Goal: Information Seeking & Learning: Learn about a topic

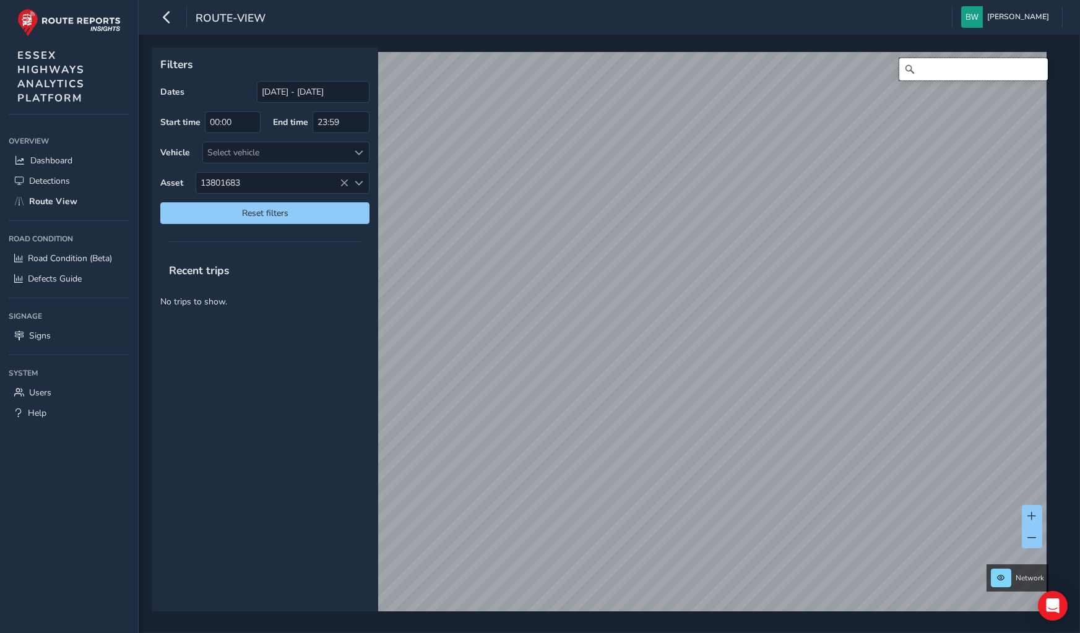
click at [935, 72] on input "Search" at bounding box center [973, 69] width 149 height 22
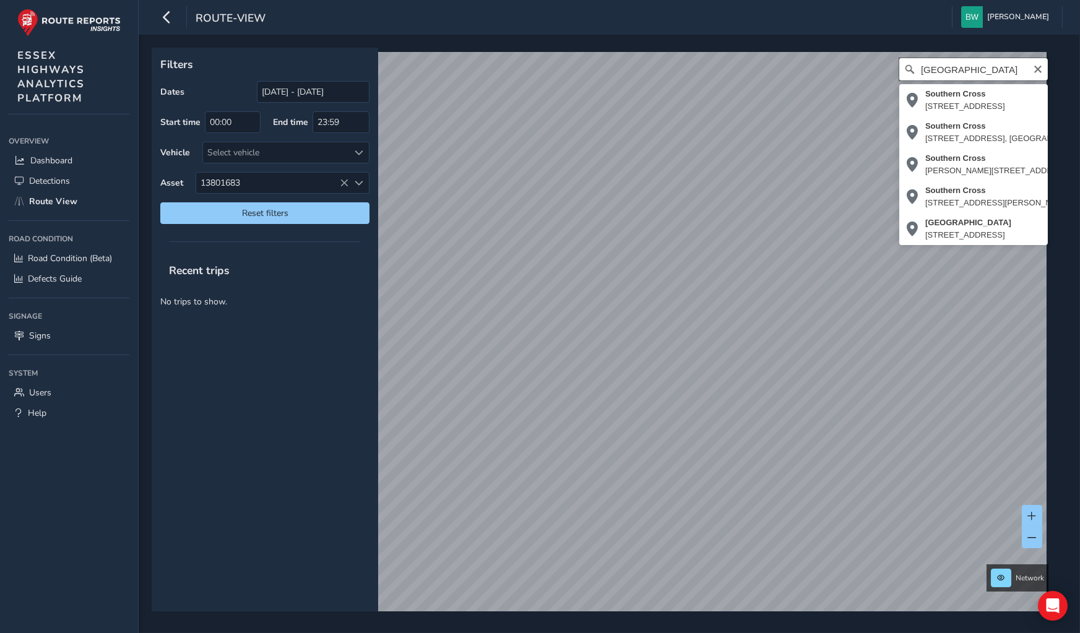
click at [996, 68] on input "[GEOGRAPHIC_DATA]" at bounding box center [973, 69] width 149 height 22
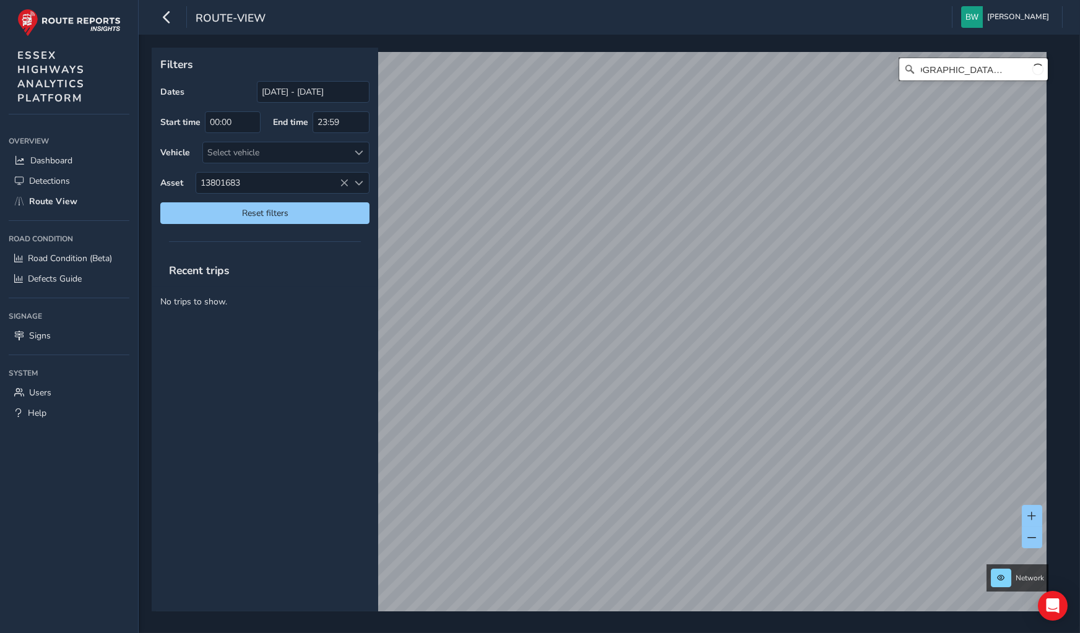
scroll to position [0, 27]
click at [920, 65] on input "[GEOGRAPHIC_DATA], [GEOGRAPHIC_DATA]" at bounding box center [973, 69] width 149 height 22
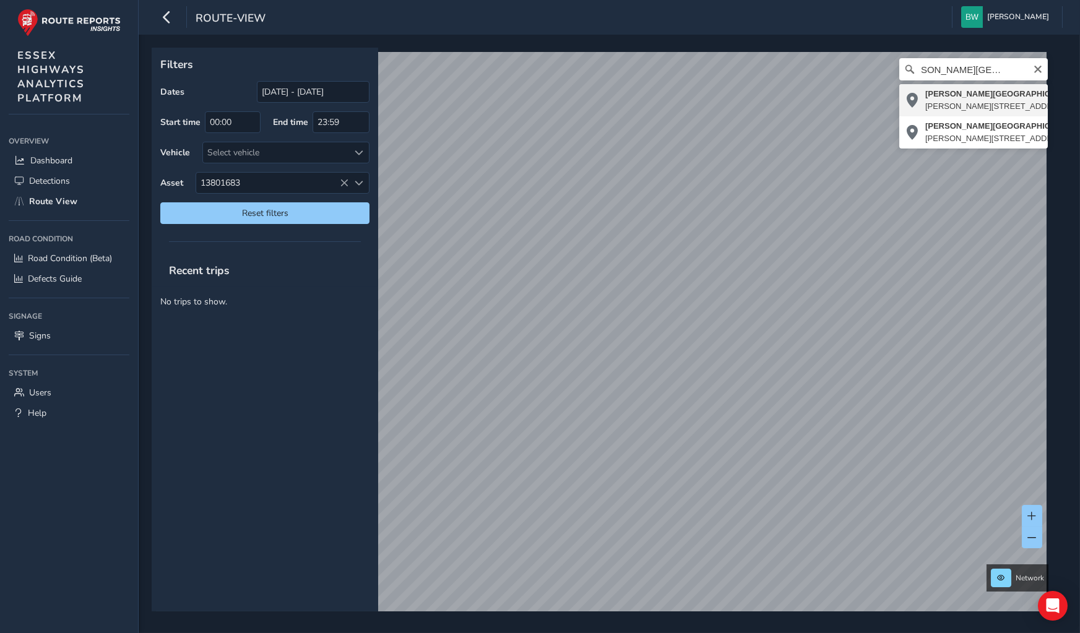
type input "[PERSON_NAME][STREET_ADDRESS][PERSON_NAME][DATE]"
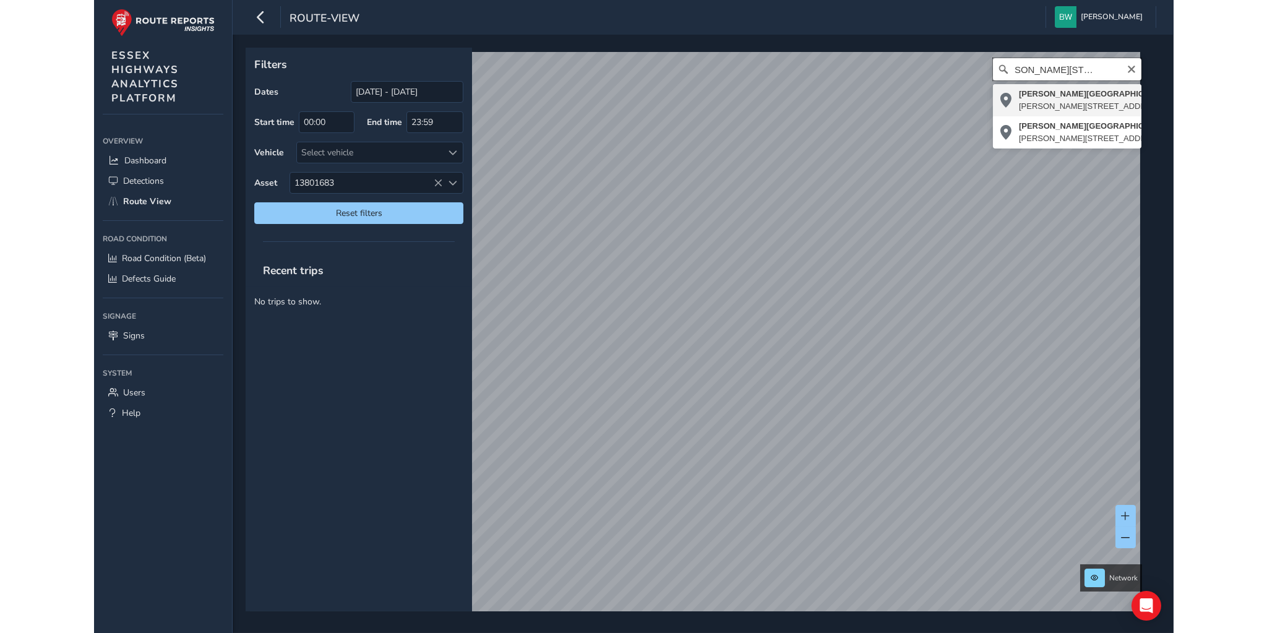
scroll to position [0, 0]
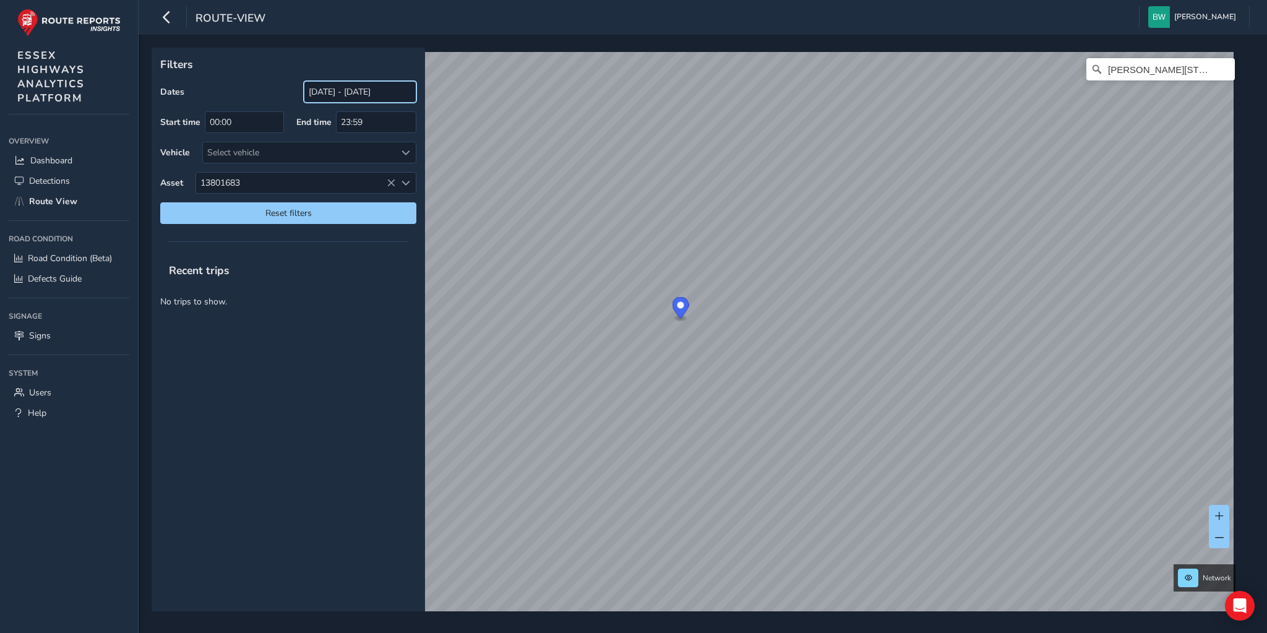
drag, startPoint x: 334, startPoint y: 85, endPoint x: 310, endPoint y: 99, distance: 27.5
click at [332, 85] on input "[DATE] - [DATE]" at bounding box center [360, 92] width 113 height 22
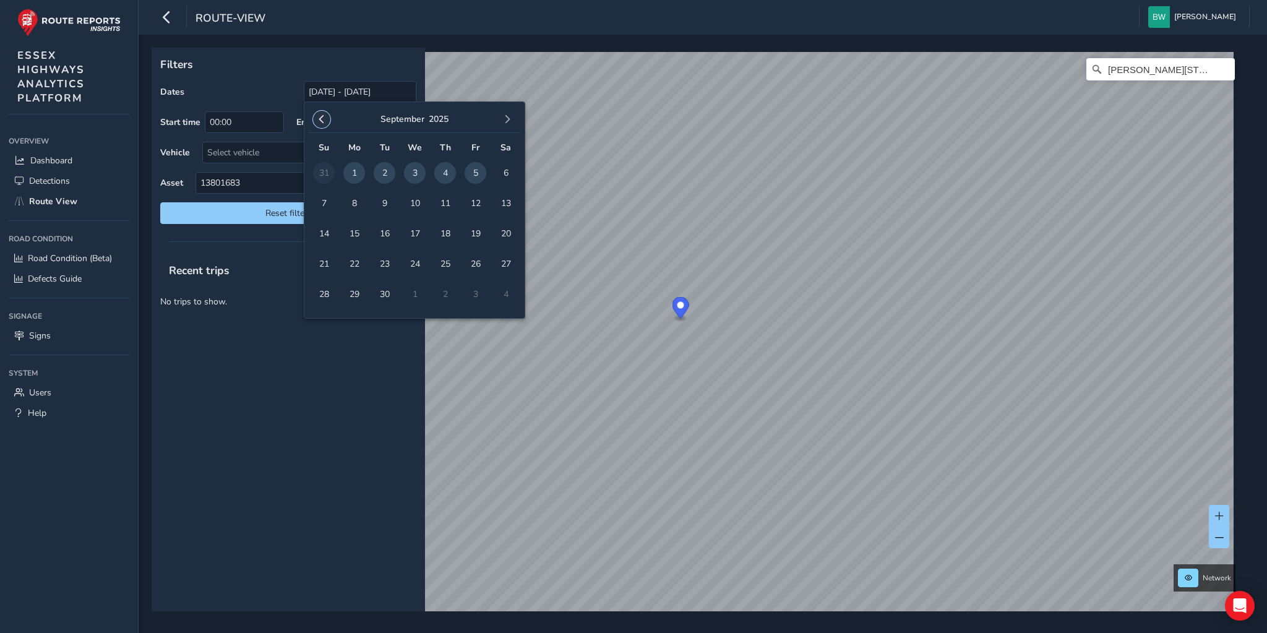
click at [317, 118] on span "button" at bounding box center [321, 119] width 9 height 9
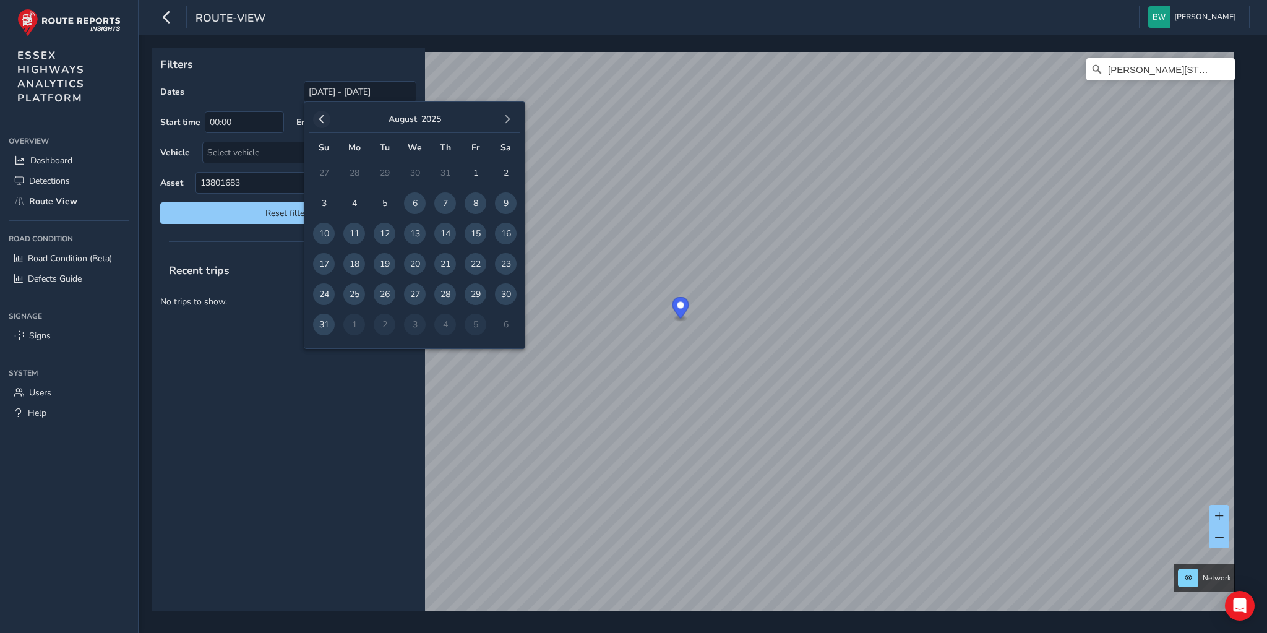
click at [318, 118] on span "button" at bounding box center [321, 119] width 9 height 9
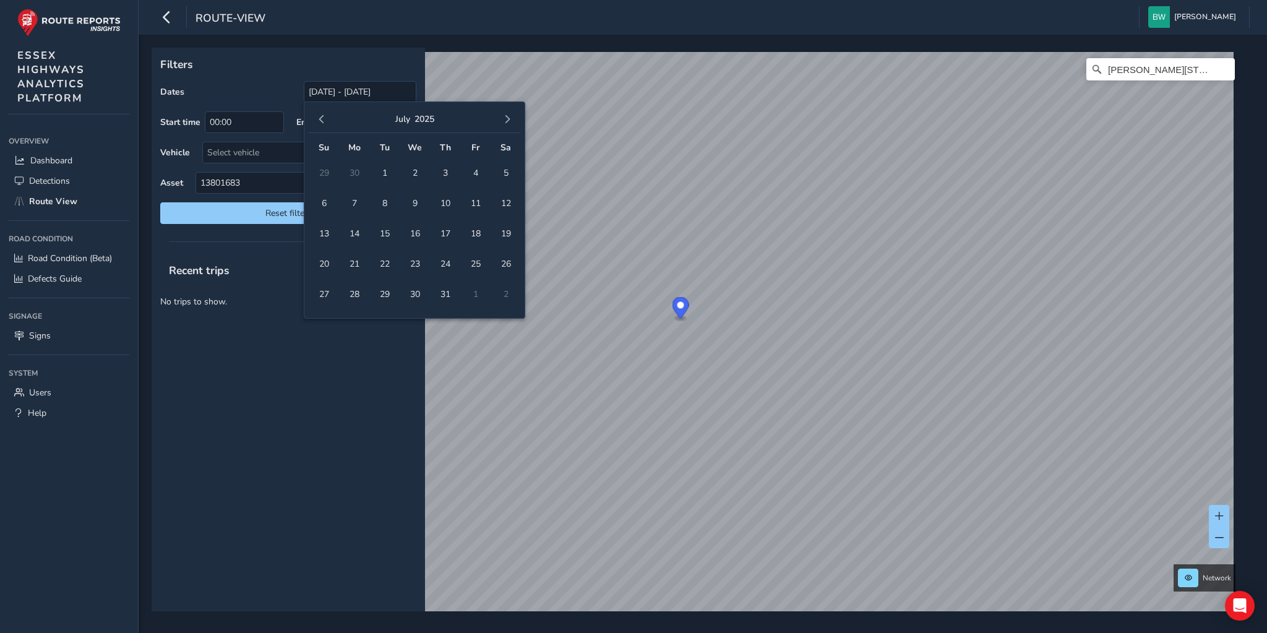
click at [318, 118] on span "button" at bounding box center [321, 119] width 9 height 9
click at [439, 171] on span "1" at bounding box center [445, 173] width 22 height 22
click at [502, 119] on button "button" at bounding box center [507, 119] width 17 height 17
click at [503, 119] on span "button" at bounding box center [507, 119] width 9 height 9
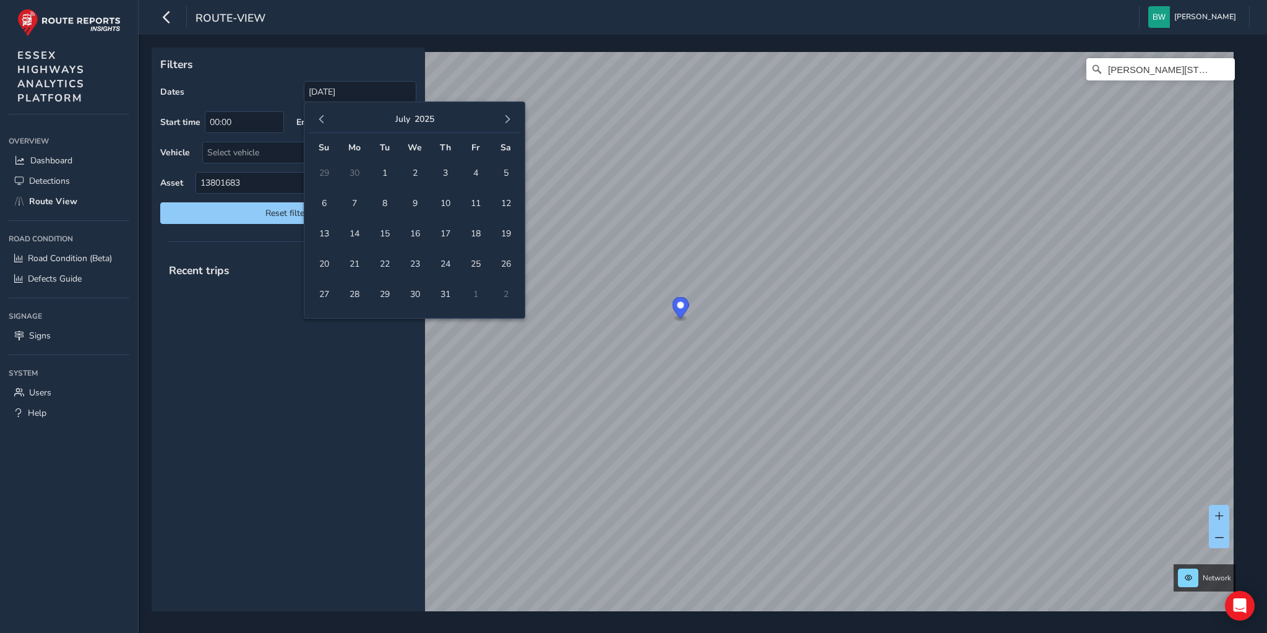
click at [503, 119] on span "button" at bounding box center [507, 119] width 9 height 9
click at [313, 114] on div "[DATE]" at bounding box center [415, 119] width 212 height 27
click at [321, 118] on span "button" at bounding box center [321, 119] width 9 height 9
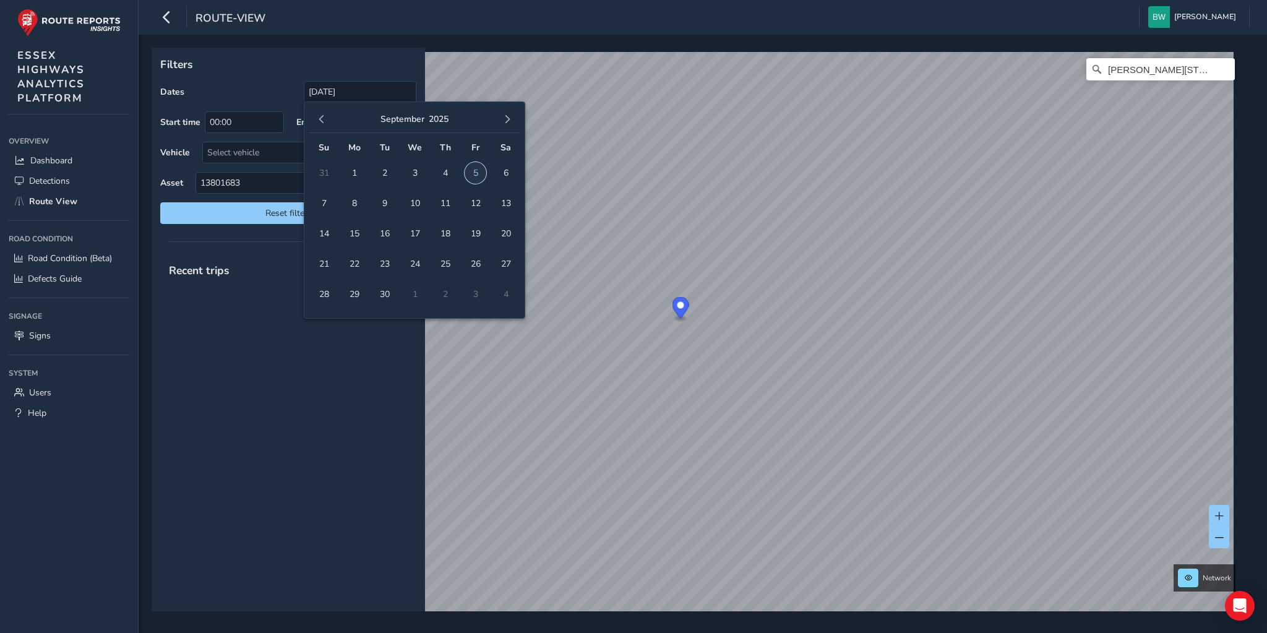
click at [474, 171] on span "5" at bounding box center [476, 173] width 22 height 22
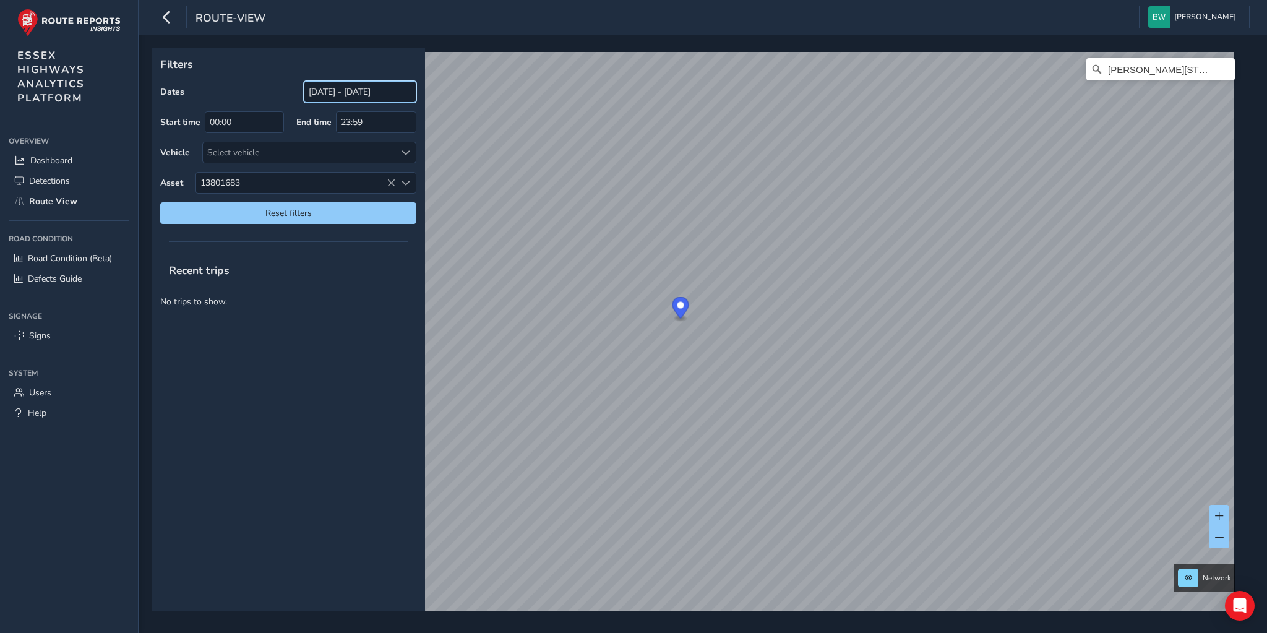
click at [317, 88] on input "[DATE] - [DATE]" at bounding box center [360, 92] width 113 height 22
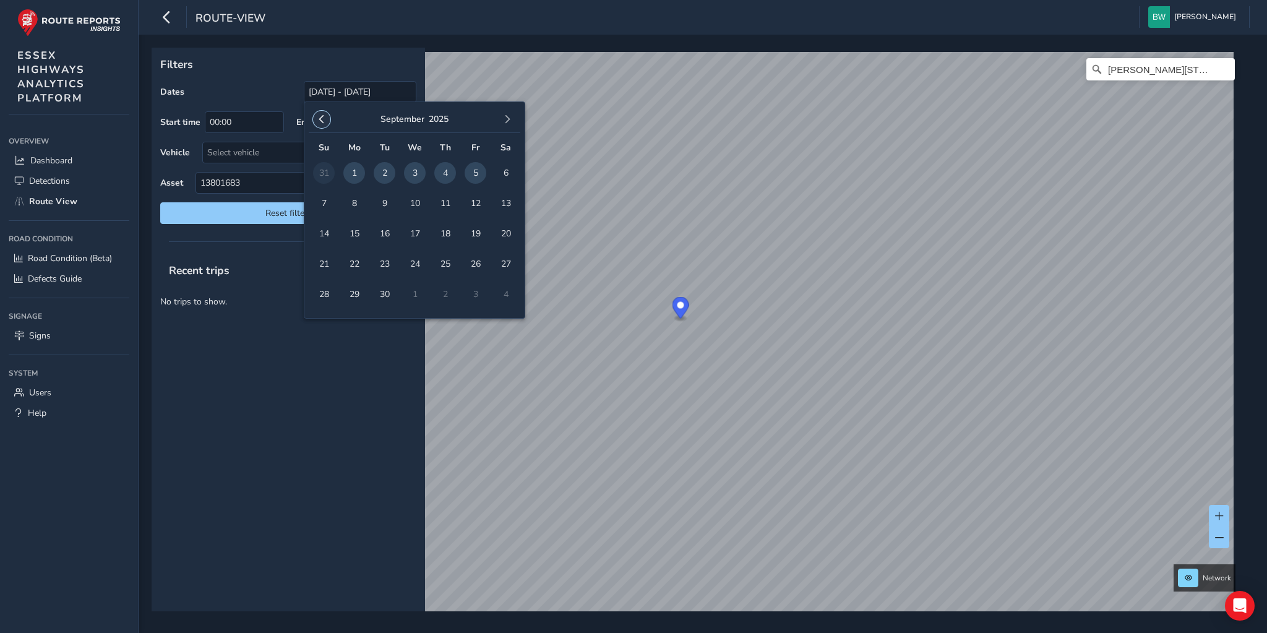
click at [323, 118] on span "button" at bounding box center [321, 119] width 9 height 9
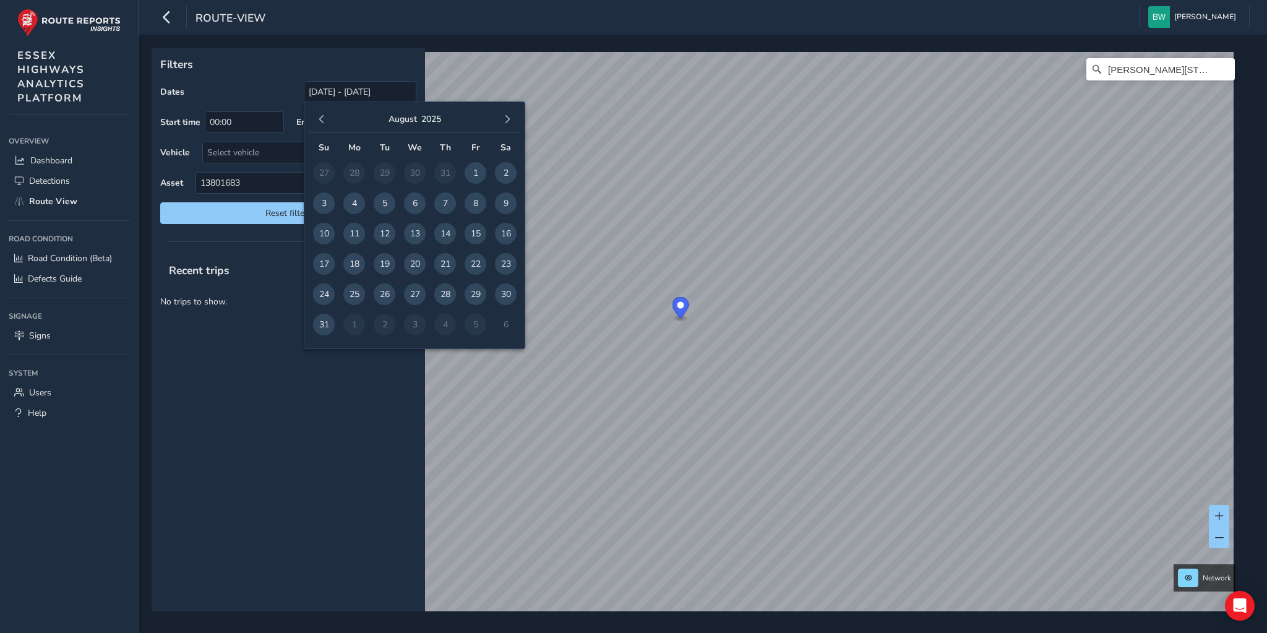
click at [323, 118] on span "button" at bounding box center [321, 119] width 9 height 9
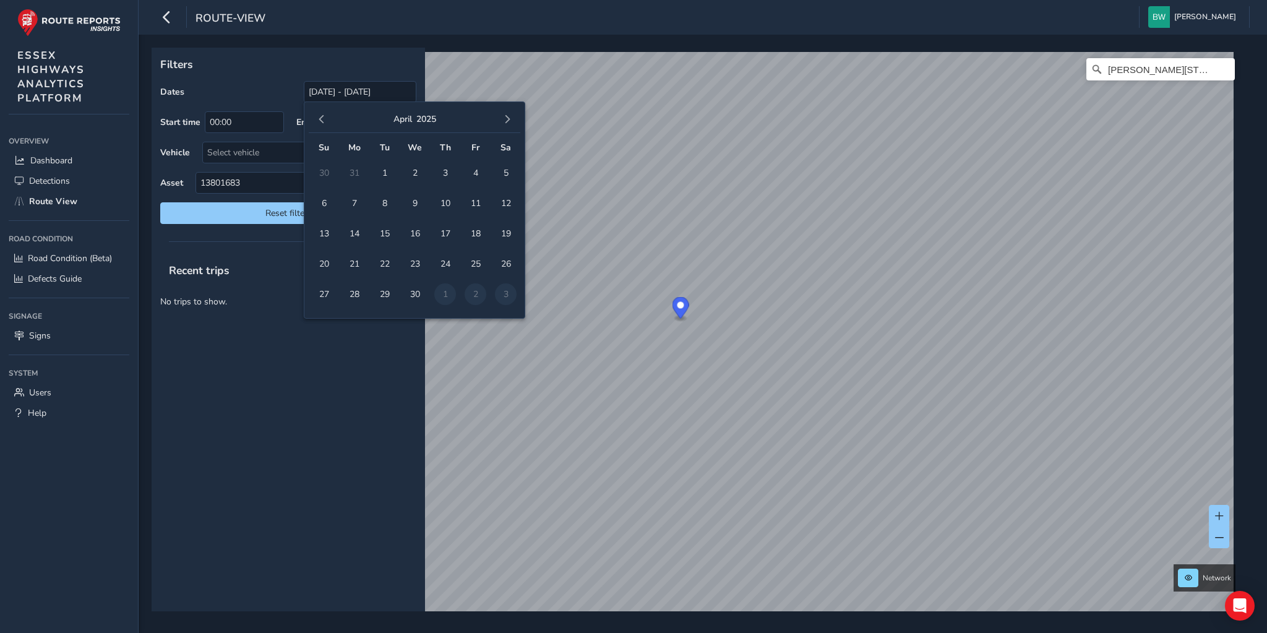
click at [323, 118] on span "button" at bounding box center [321, 119] width 9 height 9
click at [415, 168] on span "1" at bounding box center [415, 173] width 22 height 22
click at [507, 113] on button "button" at bounding box center [507, 119] width 17 height 17
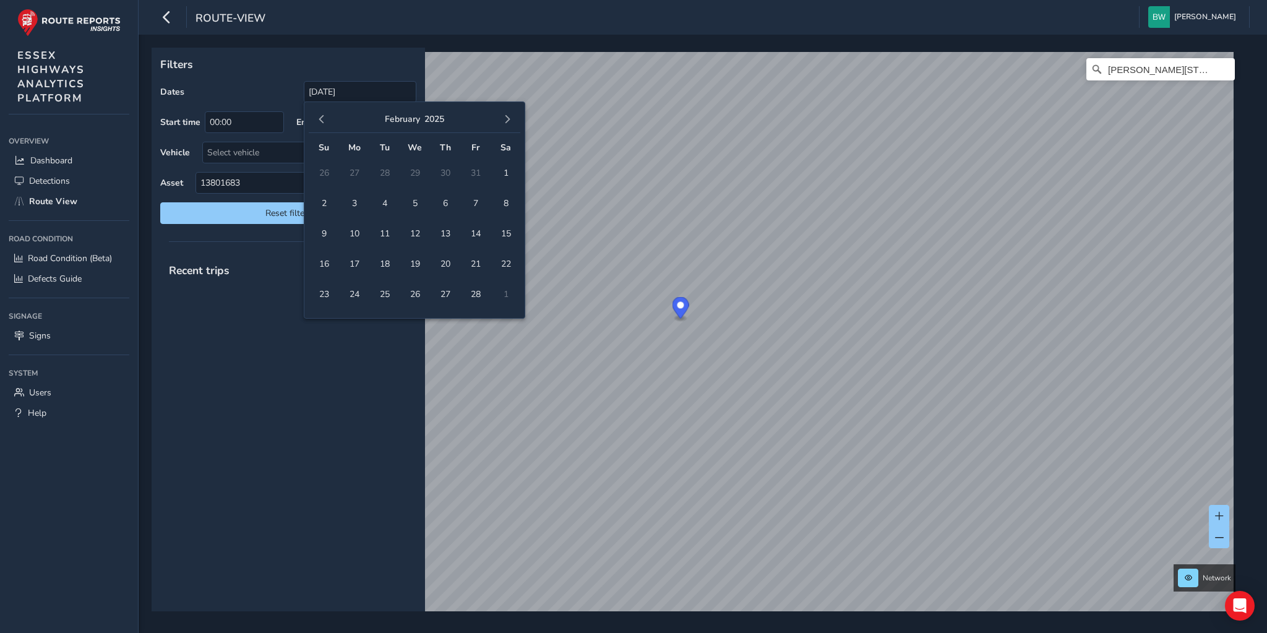
click at [507, 113] on button "button" at bounding box center [507, 119] width 17 height 17
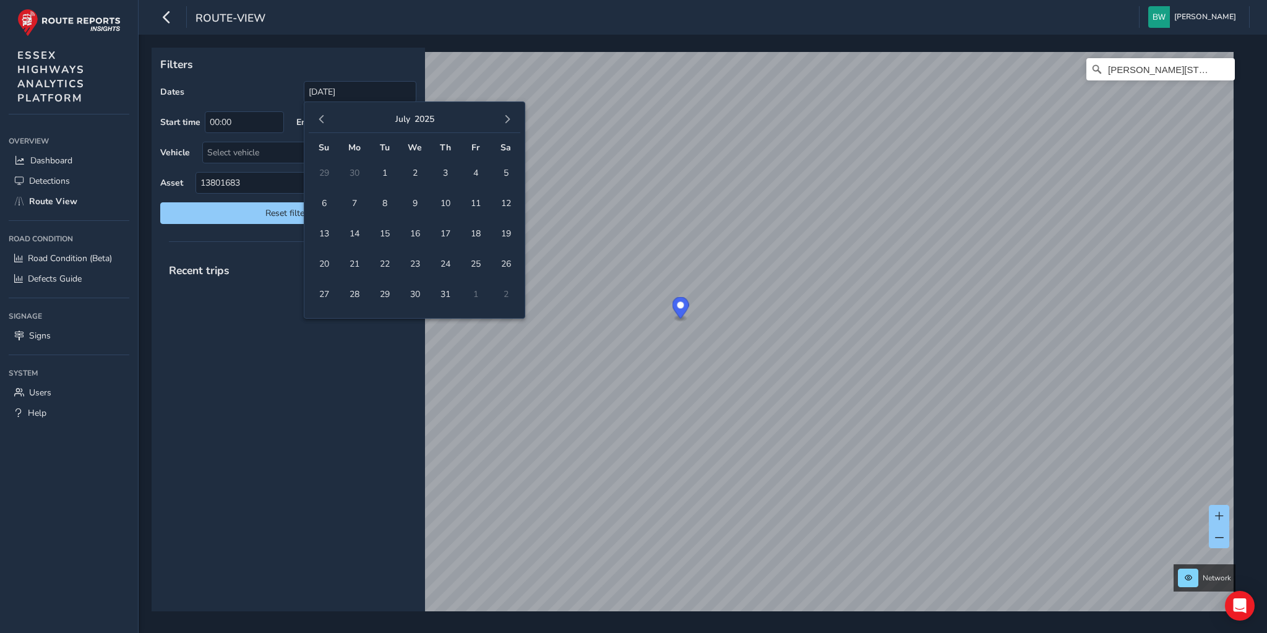
click at [507, 113] on button "button" at bounding box center [507, 119] width 17 height 17
click at [473, 170] on span "5" at bounding box center [476, 173] width 22 height 22
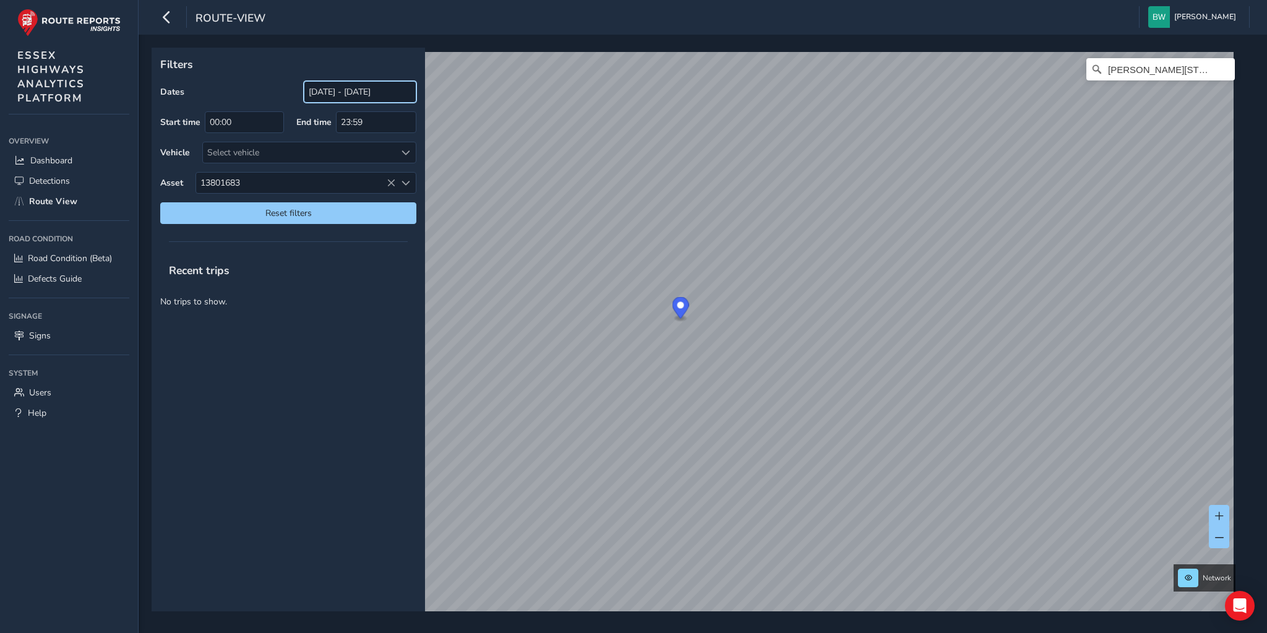
click at [328, 93] on input "[DATE] - [DATE]" at bounding box center [360, 92] width 113 height 22
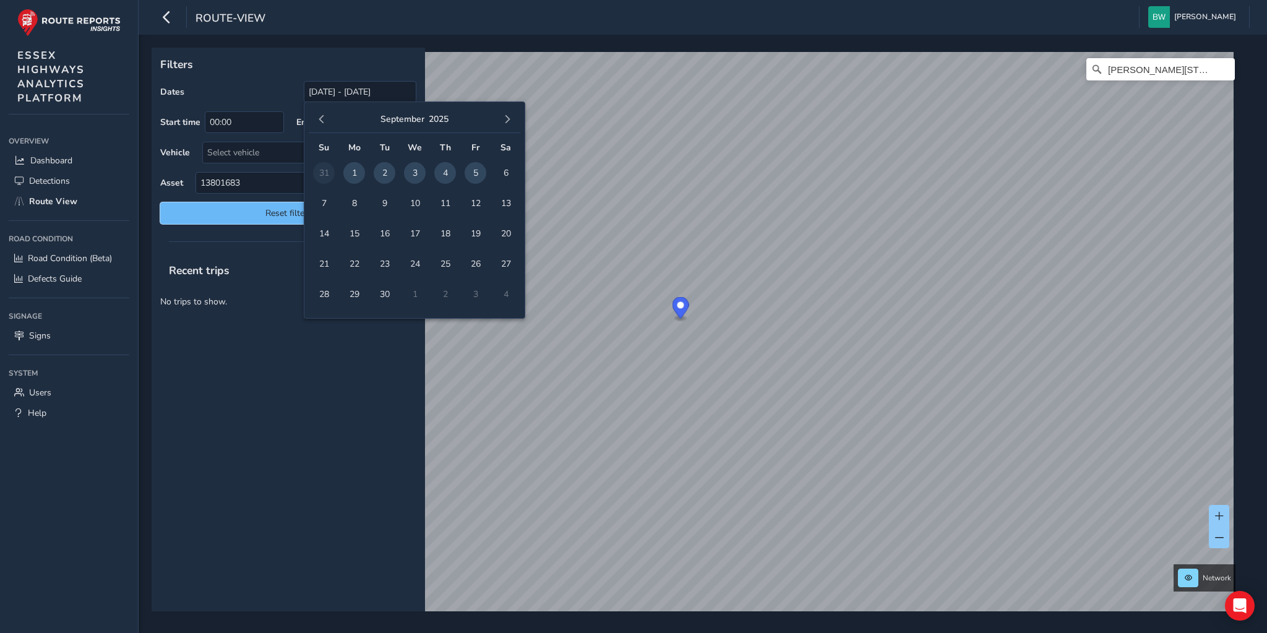
click at [275, 208] on span "Reset filters" at bounding box center [289, 213] width 238 height 12
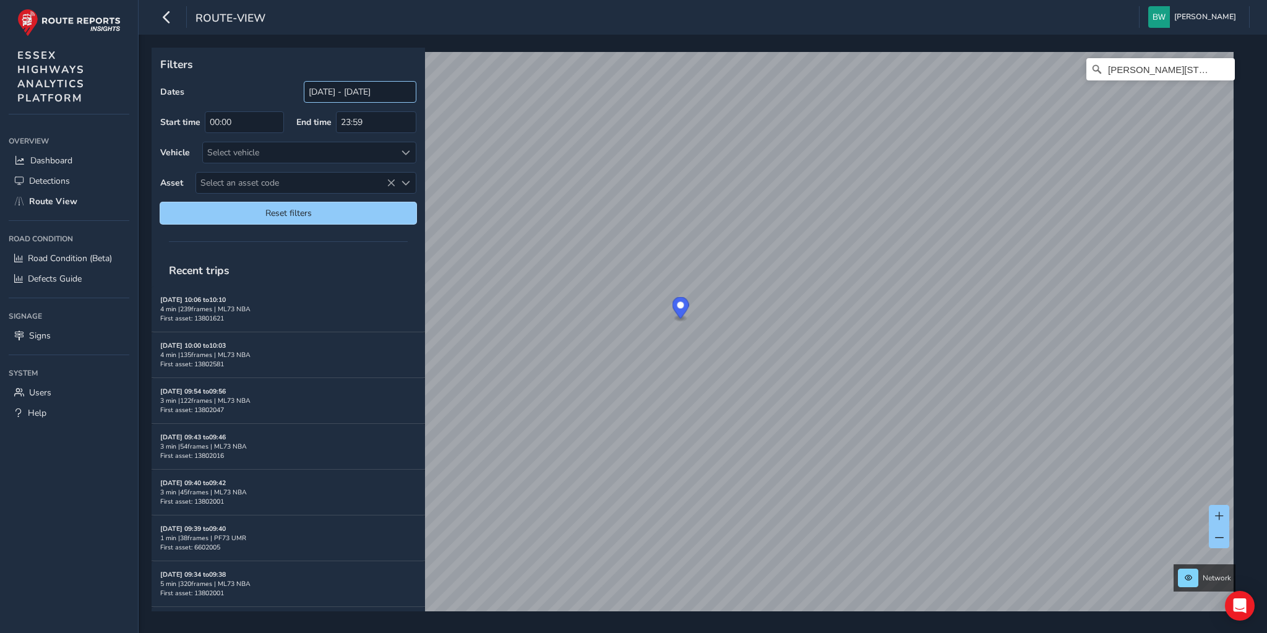
type input "[DATE] - [DATE]"
click at [335, 90] on input "[DATE] - [DATE]" at bounding box center [360, 92] width 113 height 22
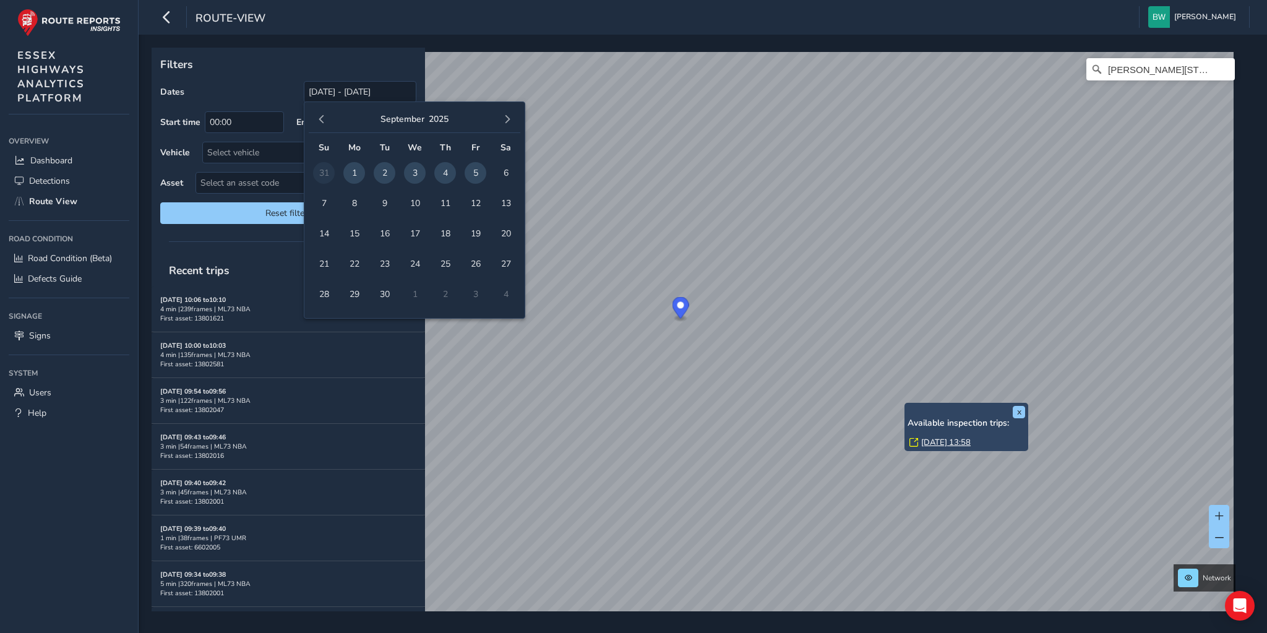
click at [933, 441] on link "[DATE] 13:58" at bounding box center [946, 442] width 50 height 11
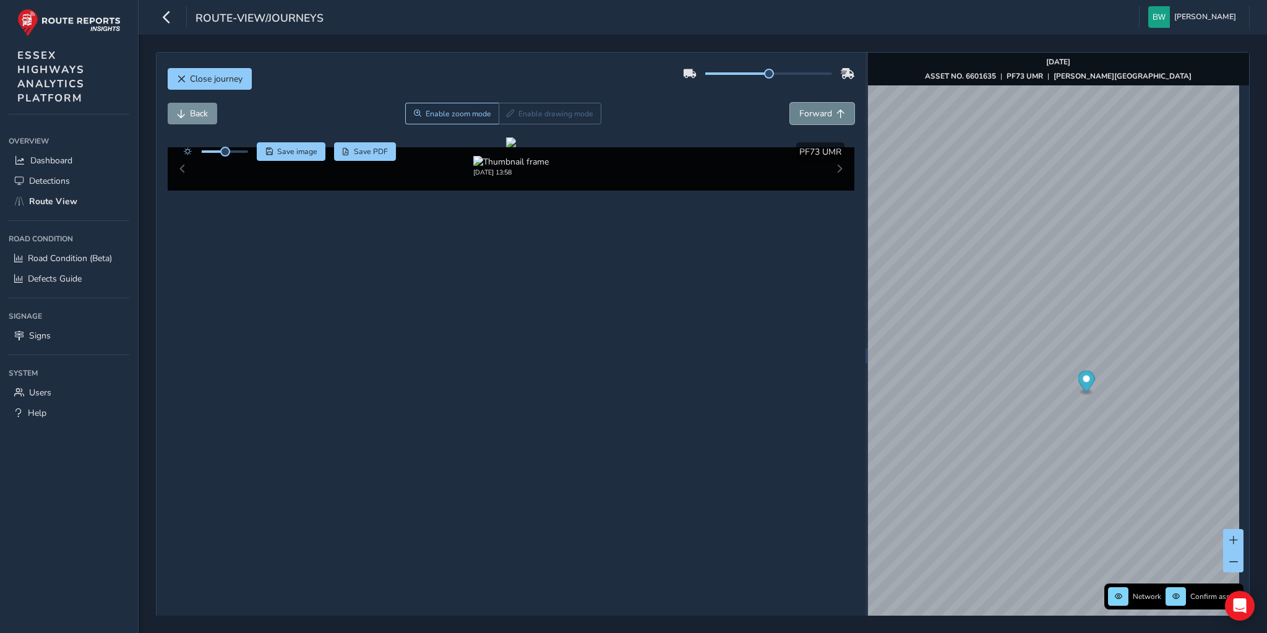
click at [828, 113] on button "Forward" at bounding box center [822, 114] width 64 height 22
click at [820, 111] on span "Forward" at bounding box center [815, 114] width 33 height 12
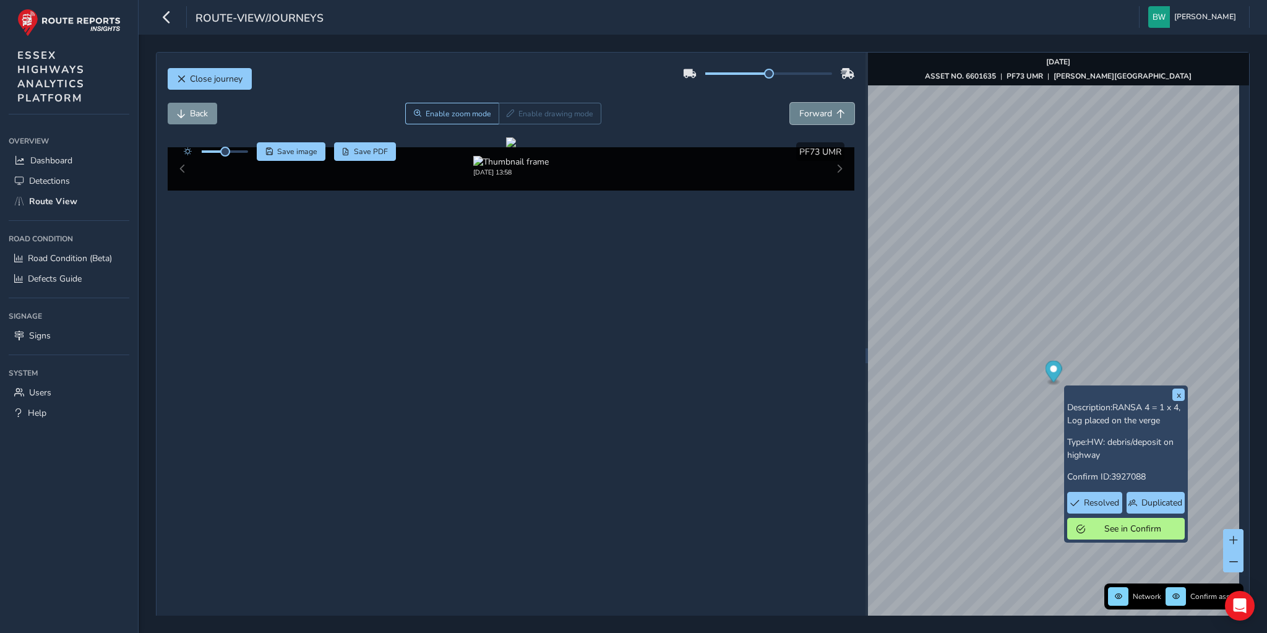
click at [822, 113] on span "Forward" at bounding box center [815, 114] width 33 height 12
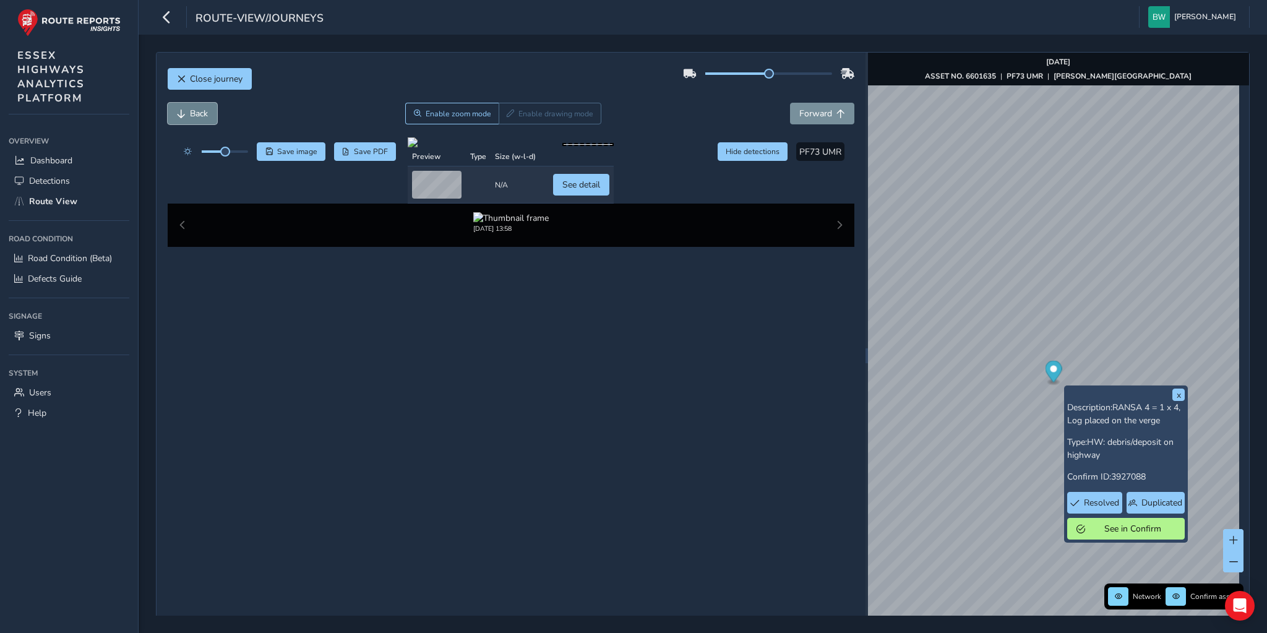
click at [205, 120] on button "Back" at bounding box center [193, 114] width 50 height 22
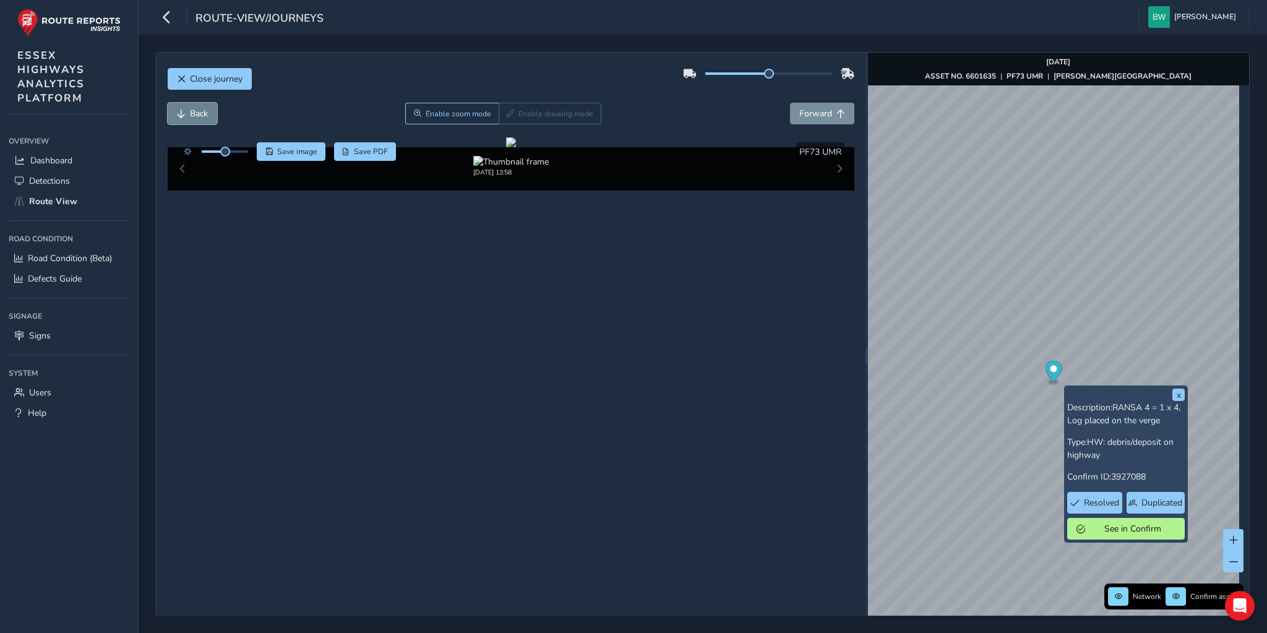
click at [205, 120] on button "Back" at bounding box center [193, 114] width 50 height 22
